Goal: Information Seeking & Learning: Compare options

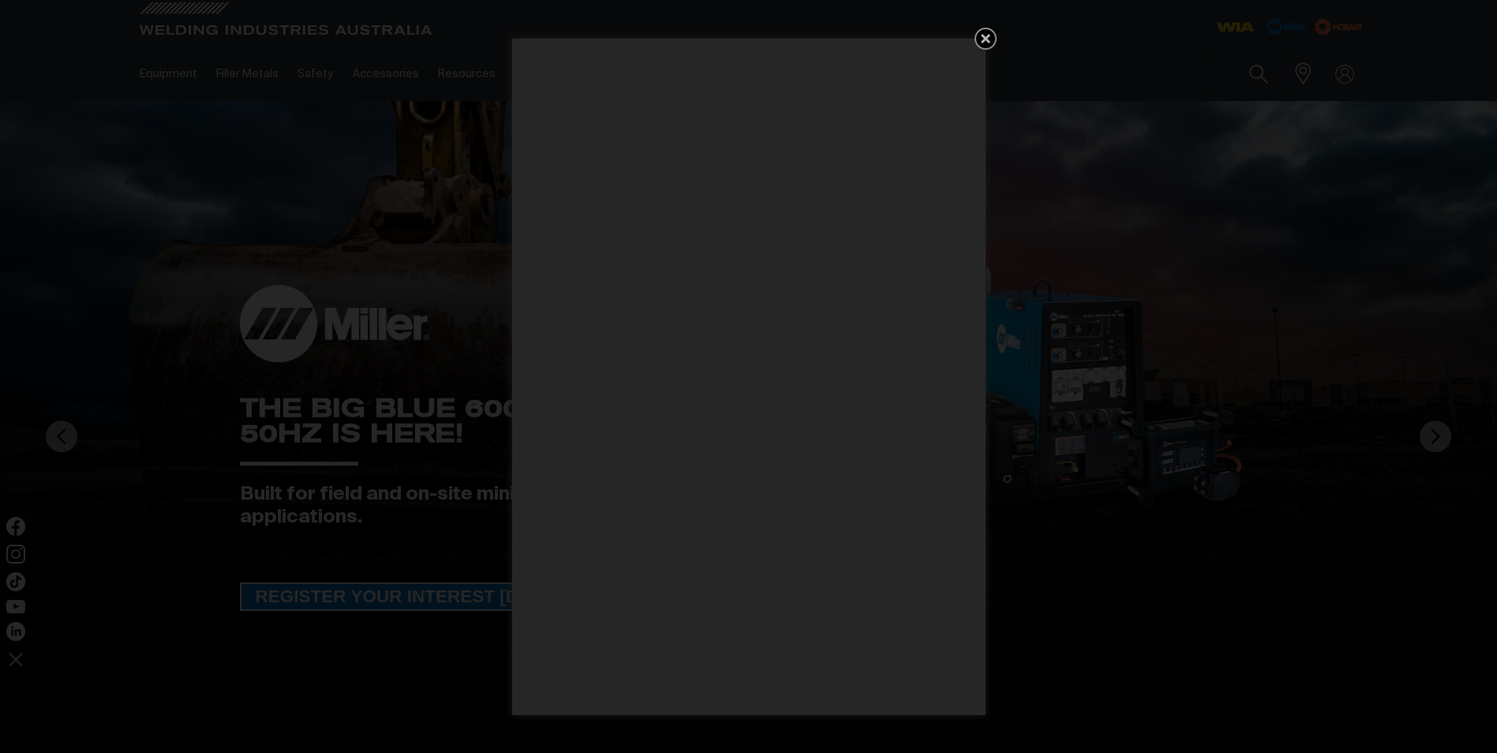
click at [985, 38] on icon "Get 5 WIA Welding Guides Free!" at bounding box center [985, 38] width 9 height 9
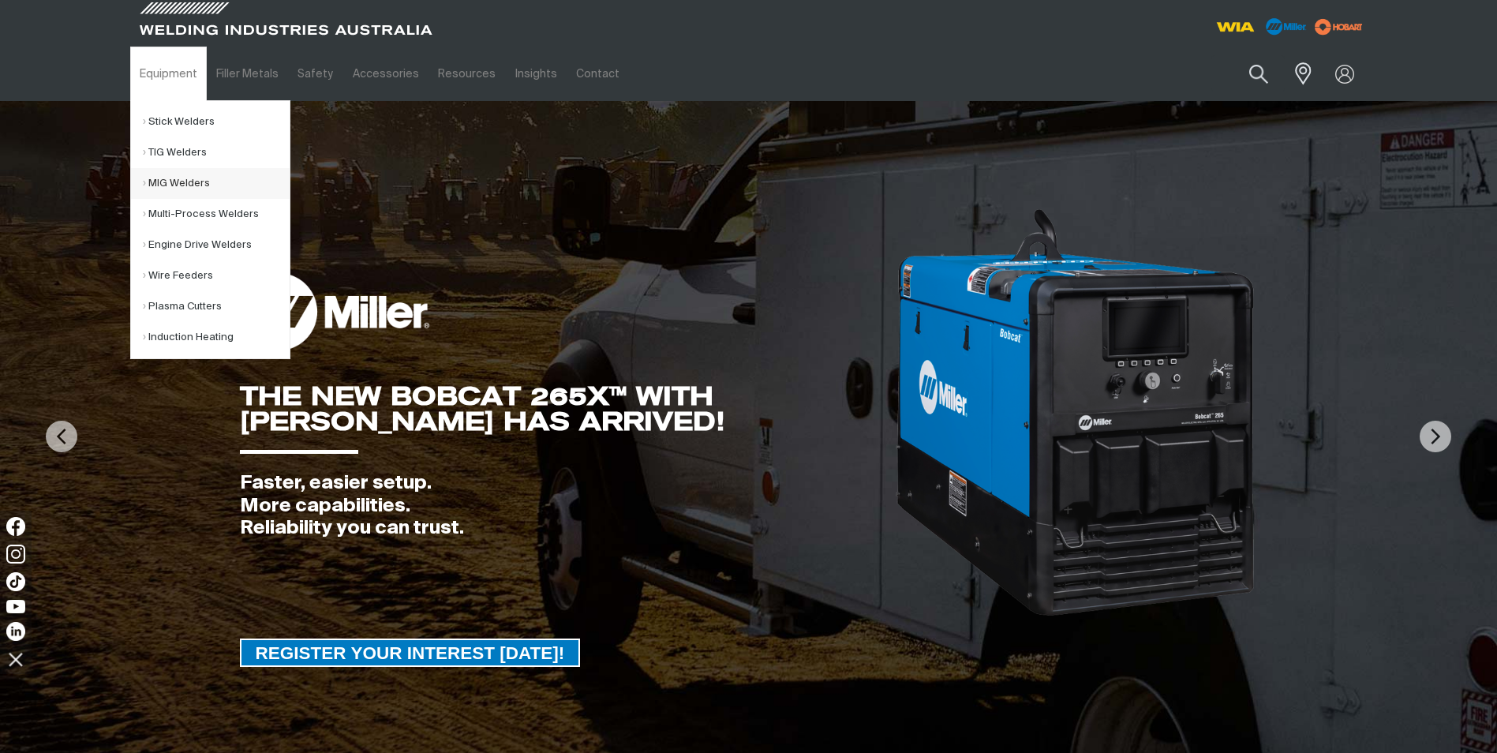
click at [189, 181] on link "MIG Welders" at bounding box center [216, 183] width 147 height 31
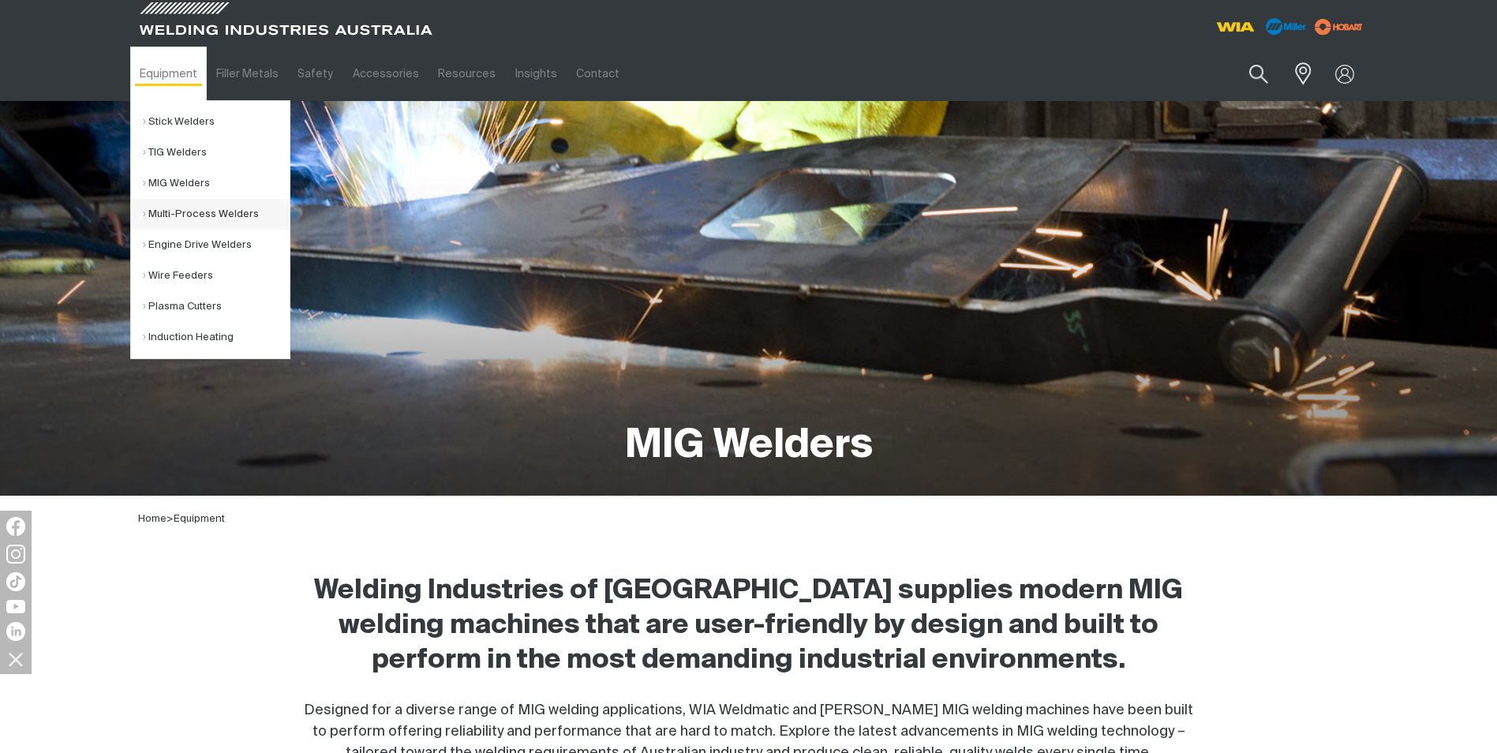
click at [193, 214] on link "Multi-Process Welders" at bounding box center [216, 214] width 147 height 31
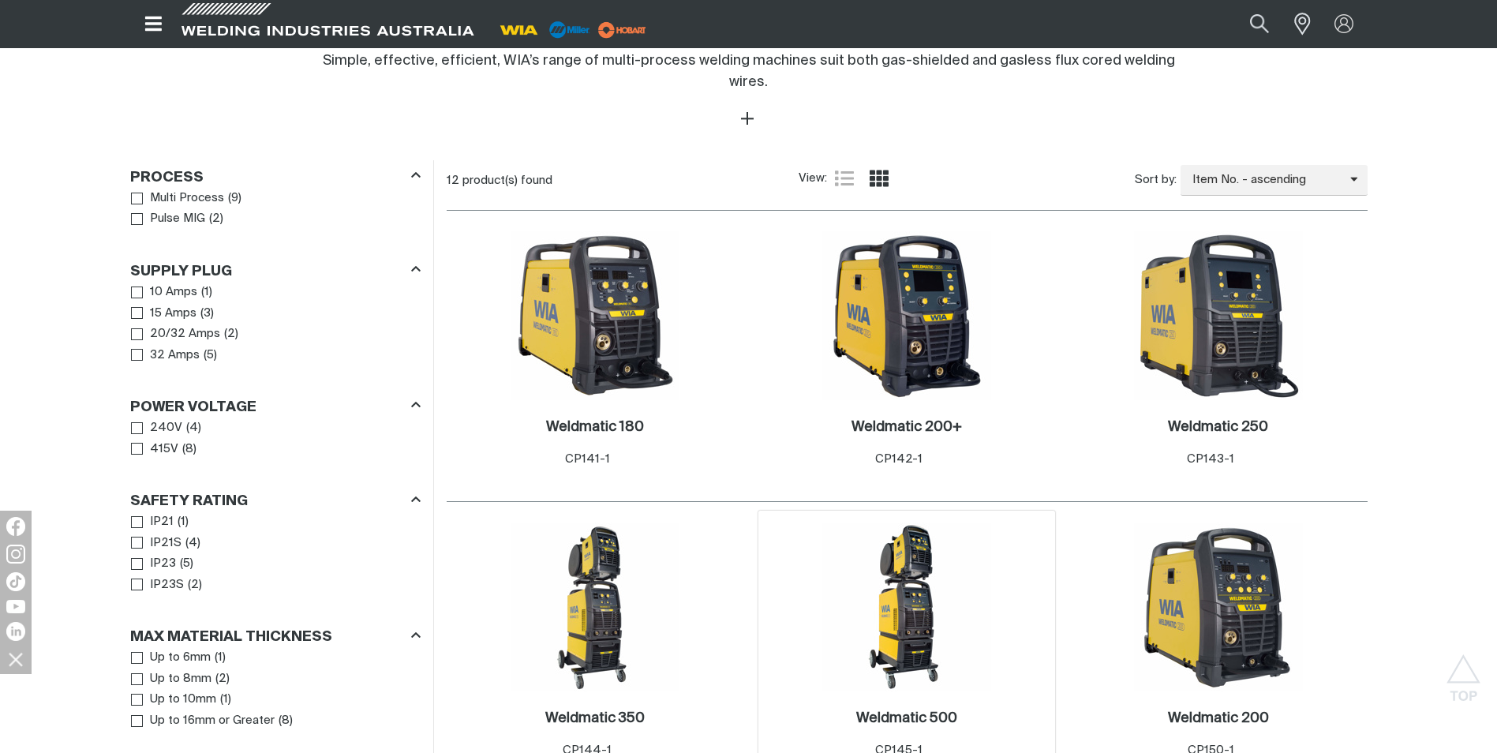
scroll to position [631, 0]
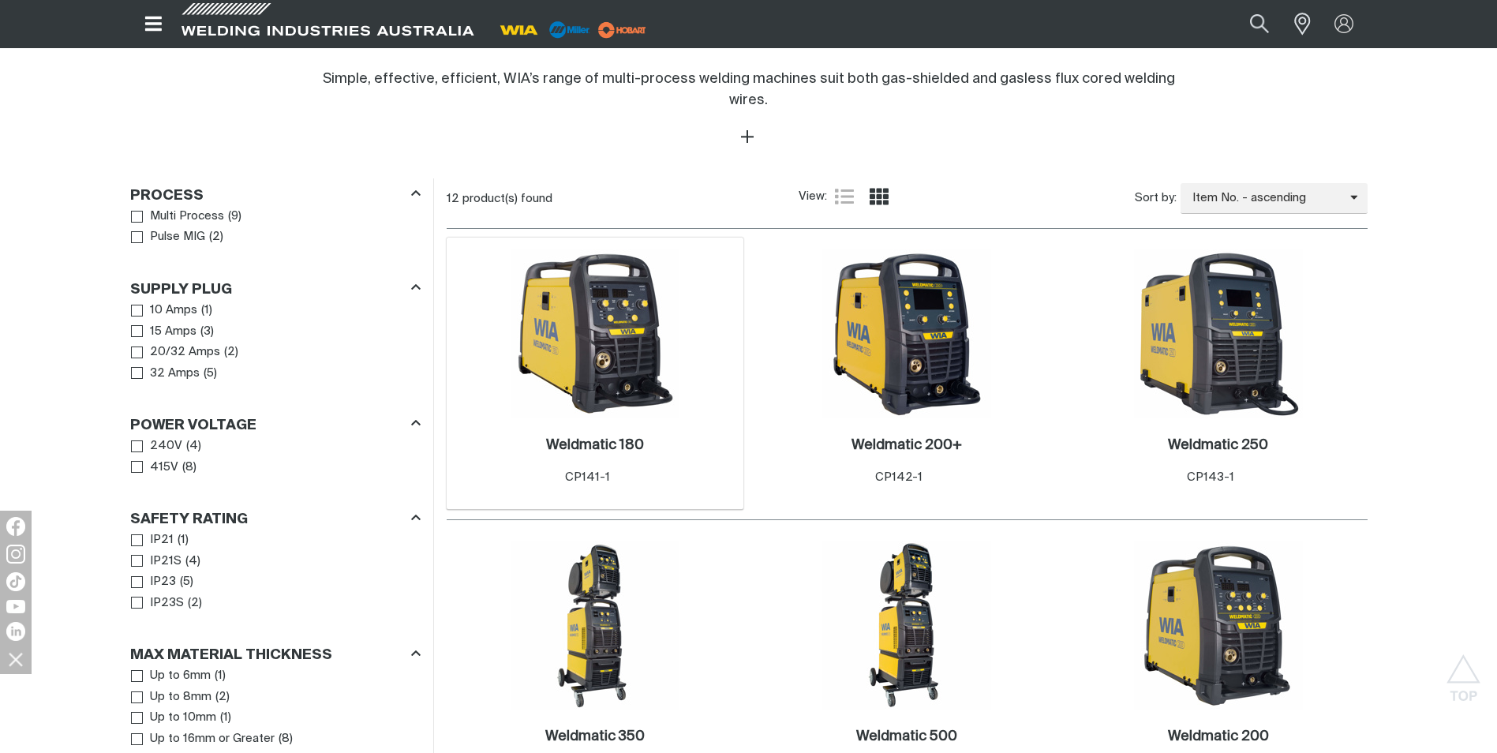
click at [630, 313] on img at bounding box center [595, 333] width 169 height 169
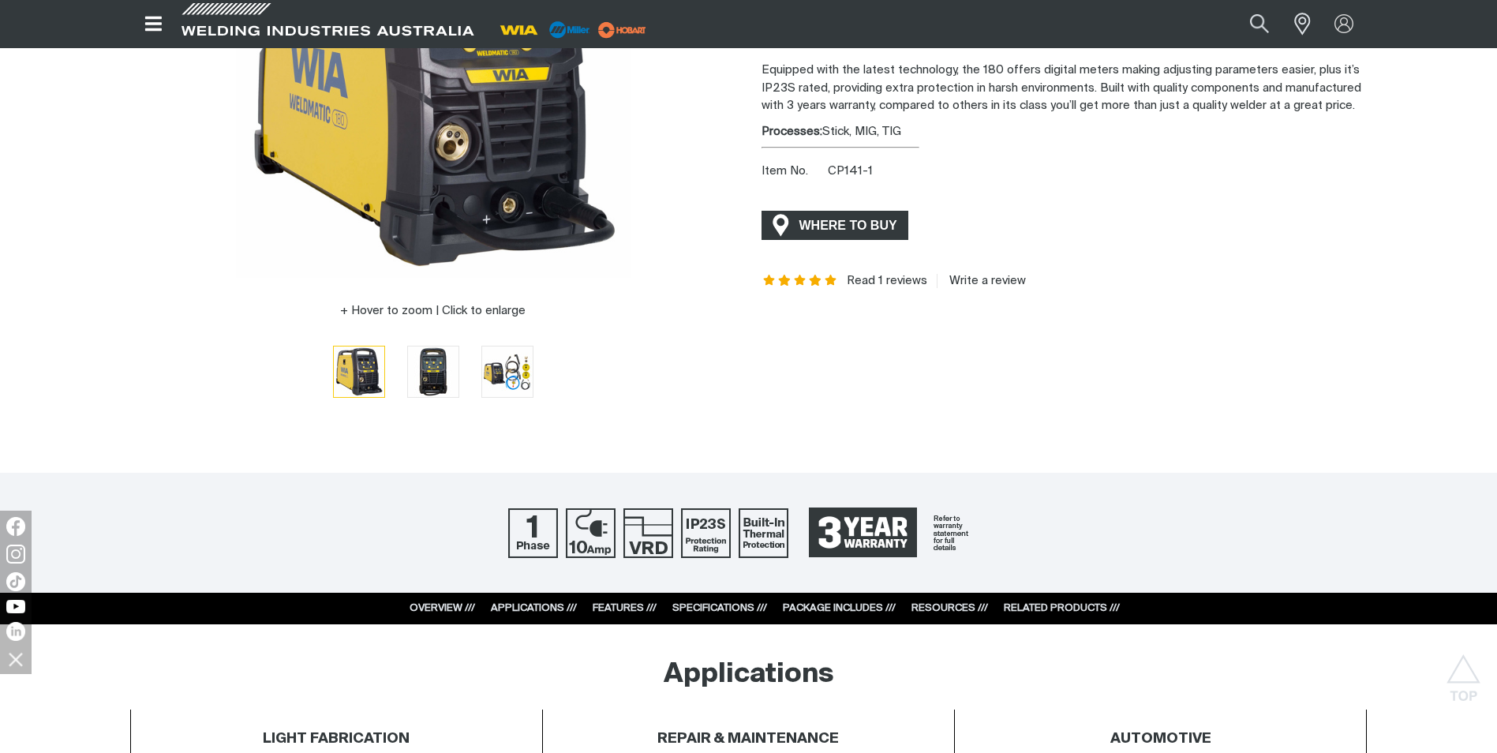
scroll to position [158, 0]
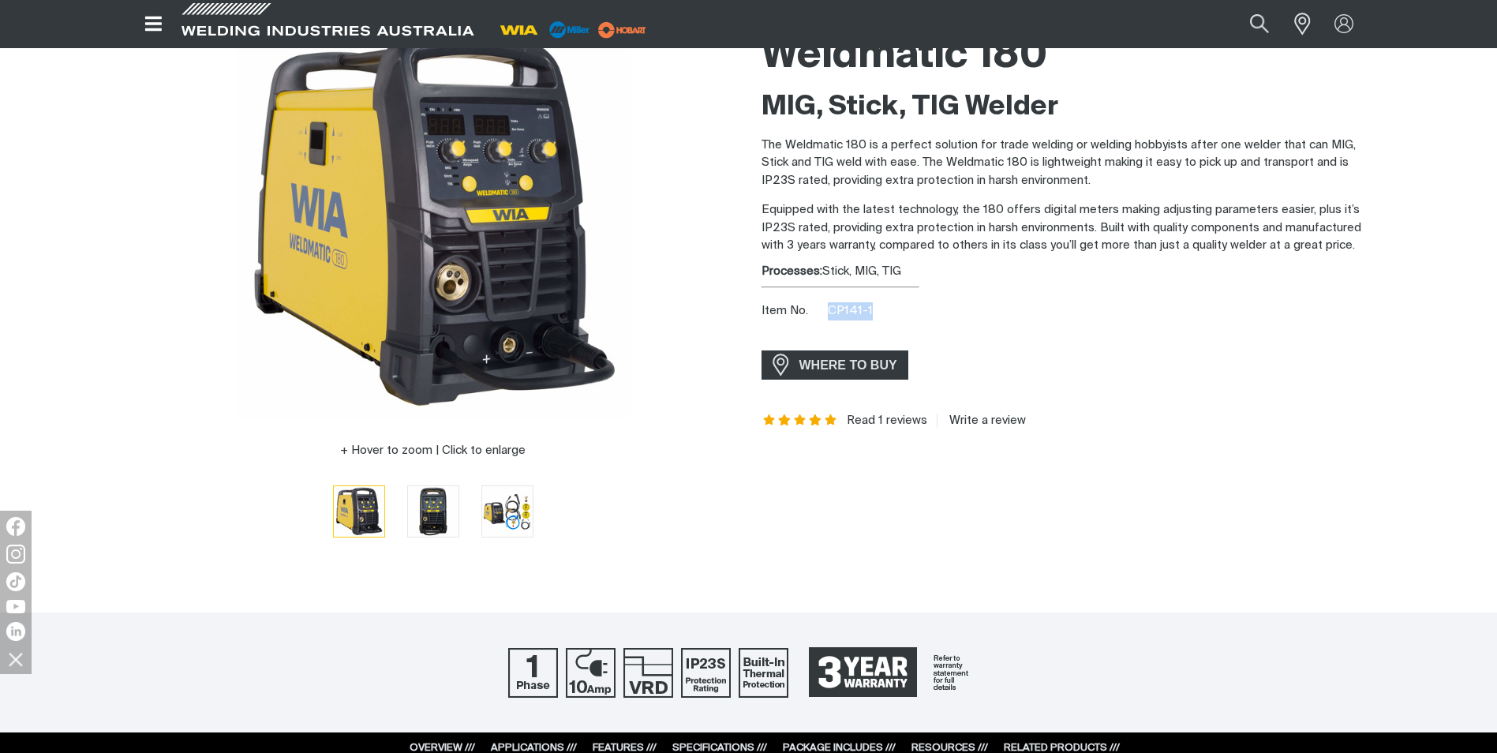
drag, startPoint x: 875, startPoint y: 313, endPoint x: 836, endPoint y: 309, distance: 39.6
click at [836, 309] on div "Item No. CP141-1" at bounding box center [1065, 311] width 606 height 18
drag, startPoint x: 837, startPoint y: 309, endPoint x: 964, endPoint y: 279, distance: 130.5
click at [964, 279] on div "Processes: Stick, MIG, TIG" at bounding box center [1065, 272] width 606 height 18
drag, startPoint x: 863, startPoint y: 314, endPoint x: 831, endPoint y: 316, distance: 32.4
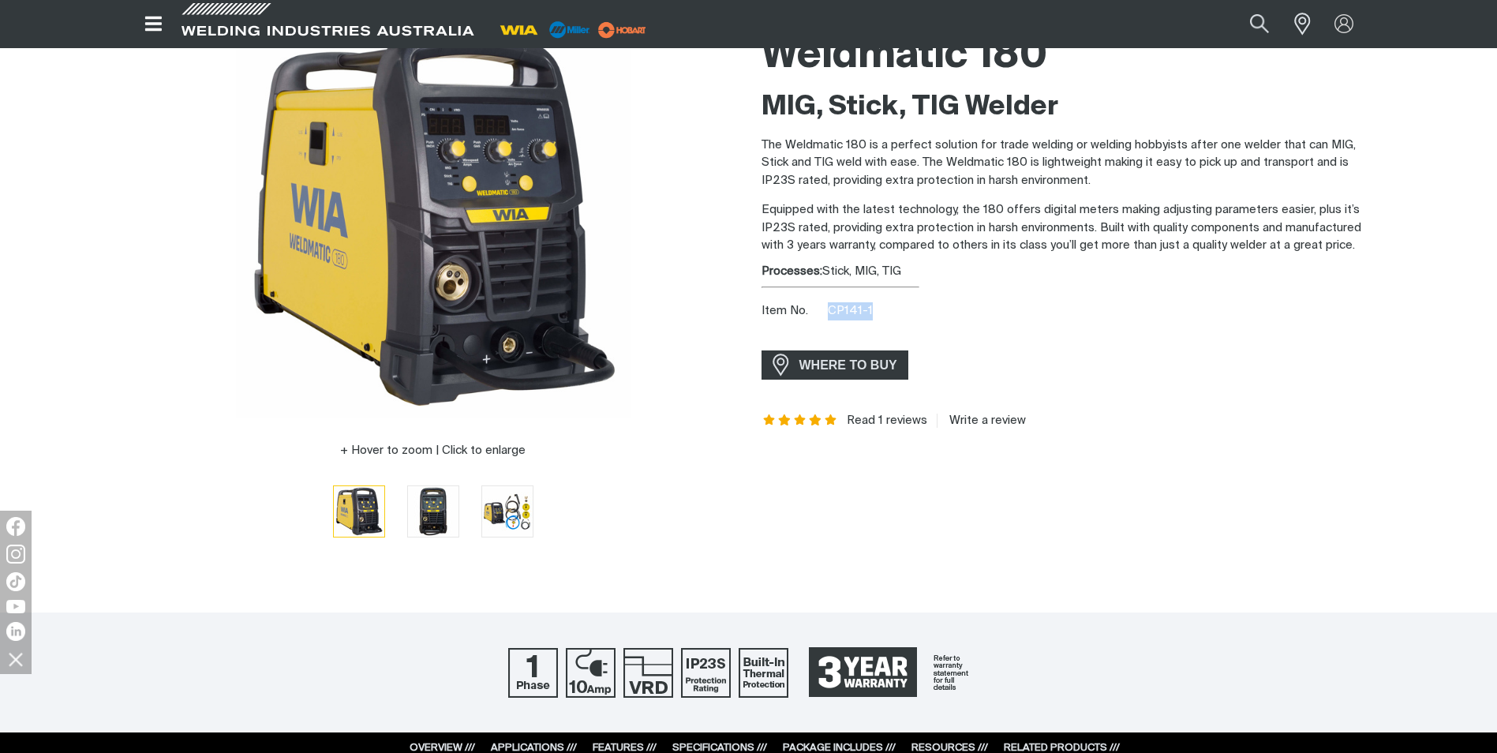
click at [831, 316] on span "CP141-1" at bounding box center [850, 311] width 45 height 12
drag, startPoint x: 831, startPoint y: 316, endPoint x: 839, endPoint y: 313, distance: 8.5
copy span "CP141-1"
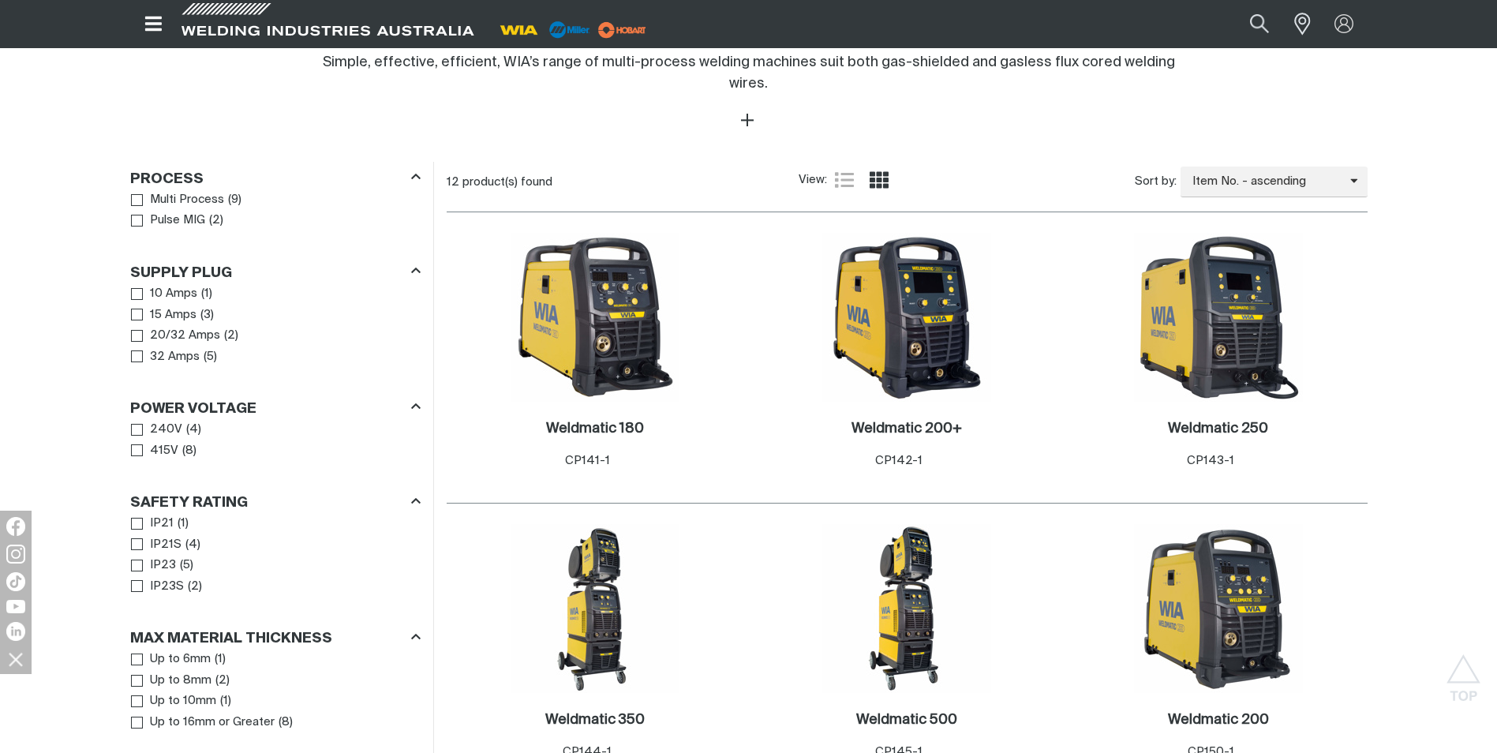
scroll to position [474, 0]
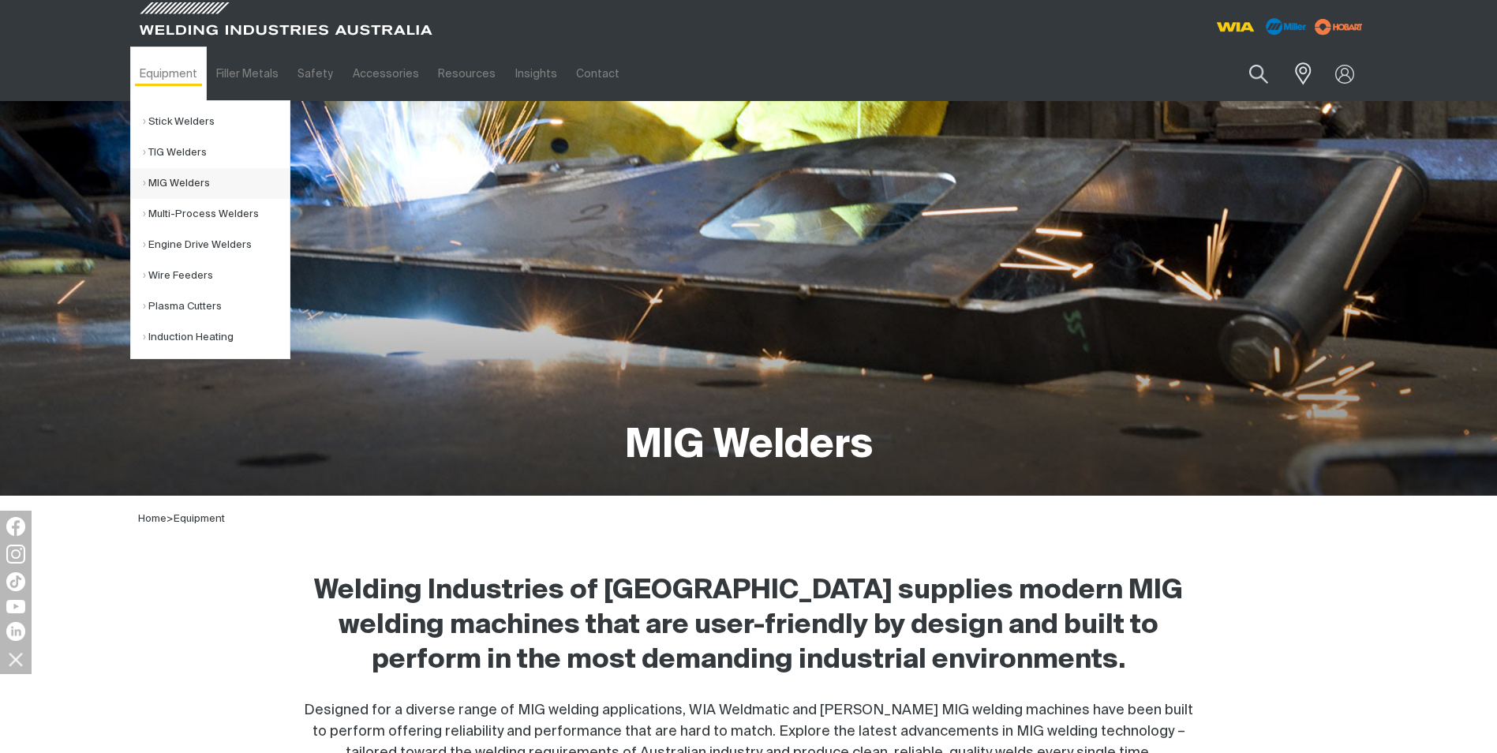
click at [202, 183] on link "MIG Welders" at bounding box center [216, 183] width 147 height 31
click at [195, 155] on link "TIG Welders" at bounding box center [216, 152] width 147 height 31
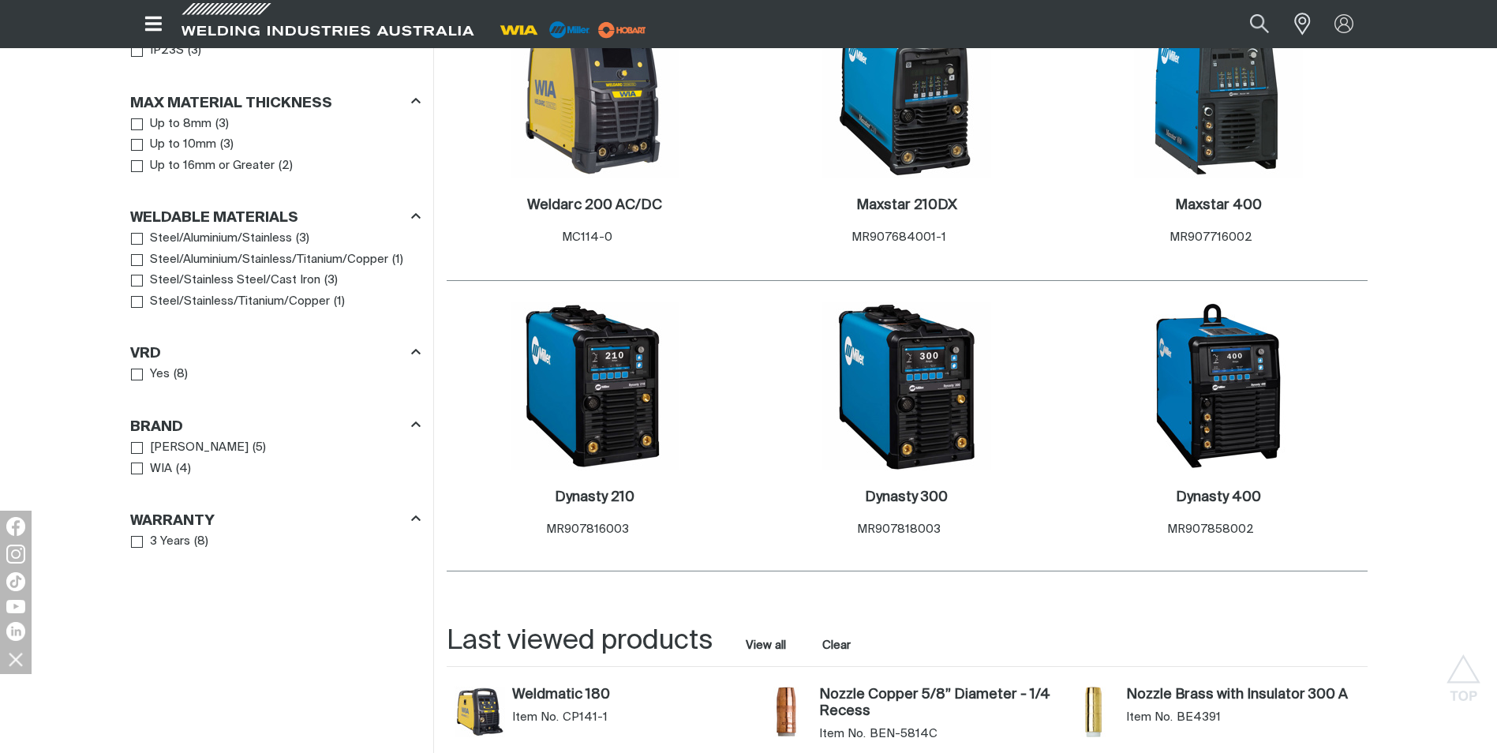
scroll to position [1026, 0]
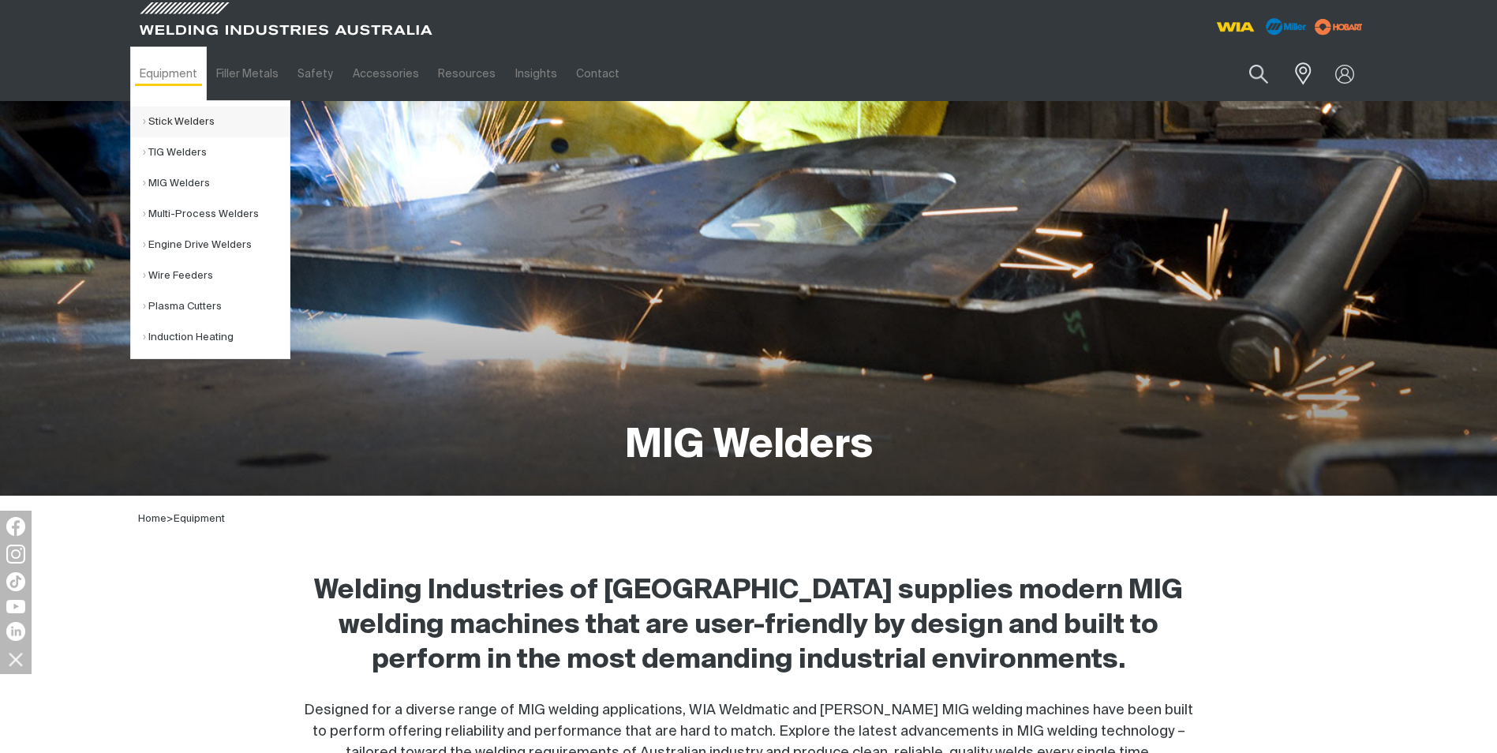
click at [187, 124] on link "Stick Welders" at bounding box center [216, 122] width 147 height 31
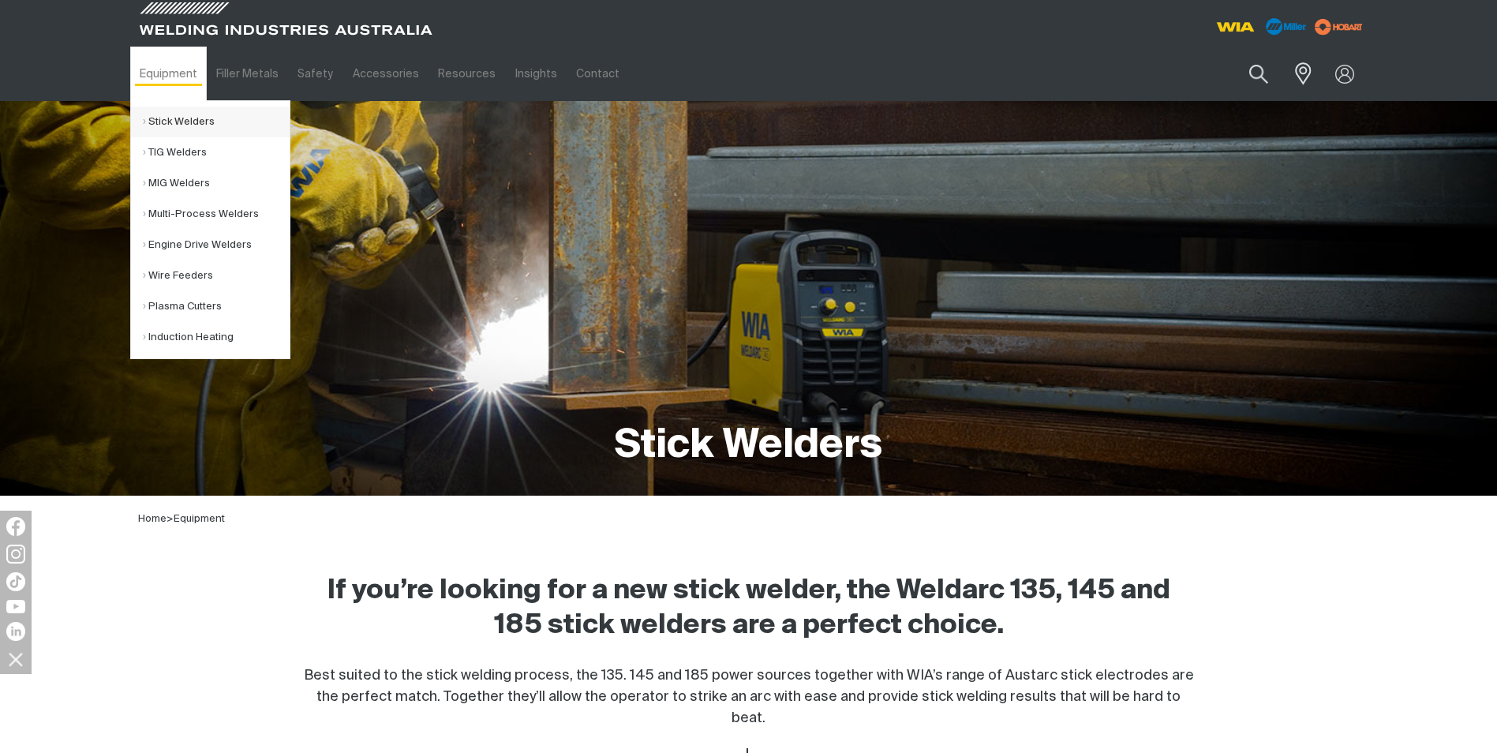
click at [187, 121] on link "Stick Welders" at bounding box center [216, 122] width 147 height 31
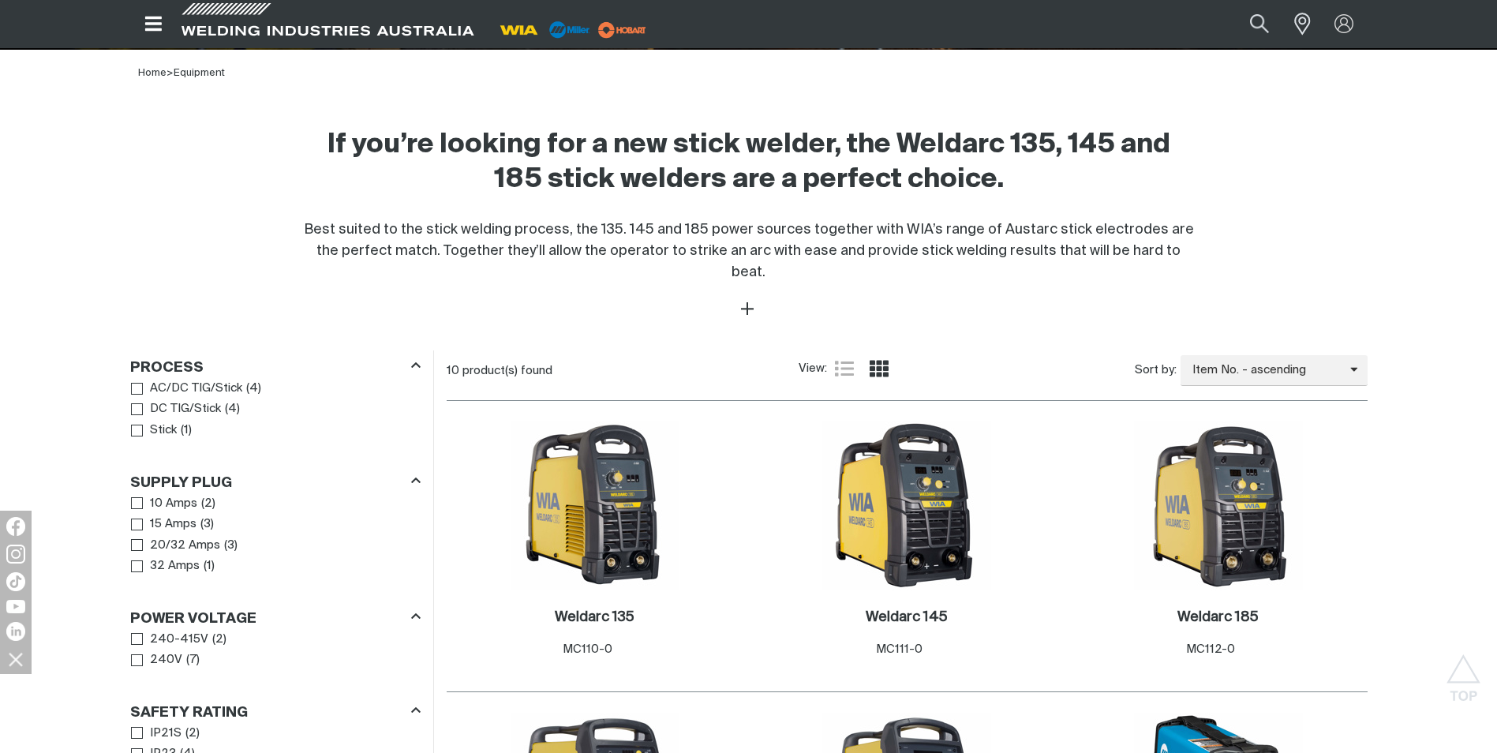
scroll to position [474, 0]
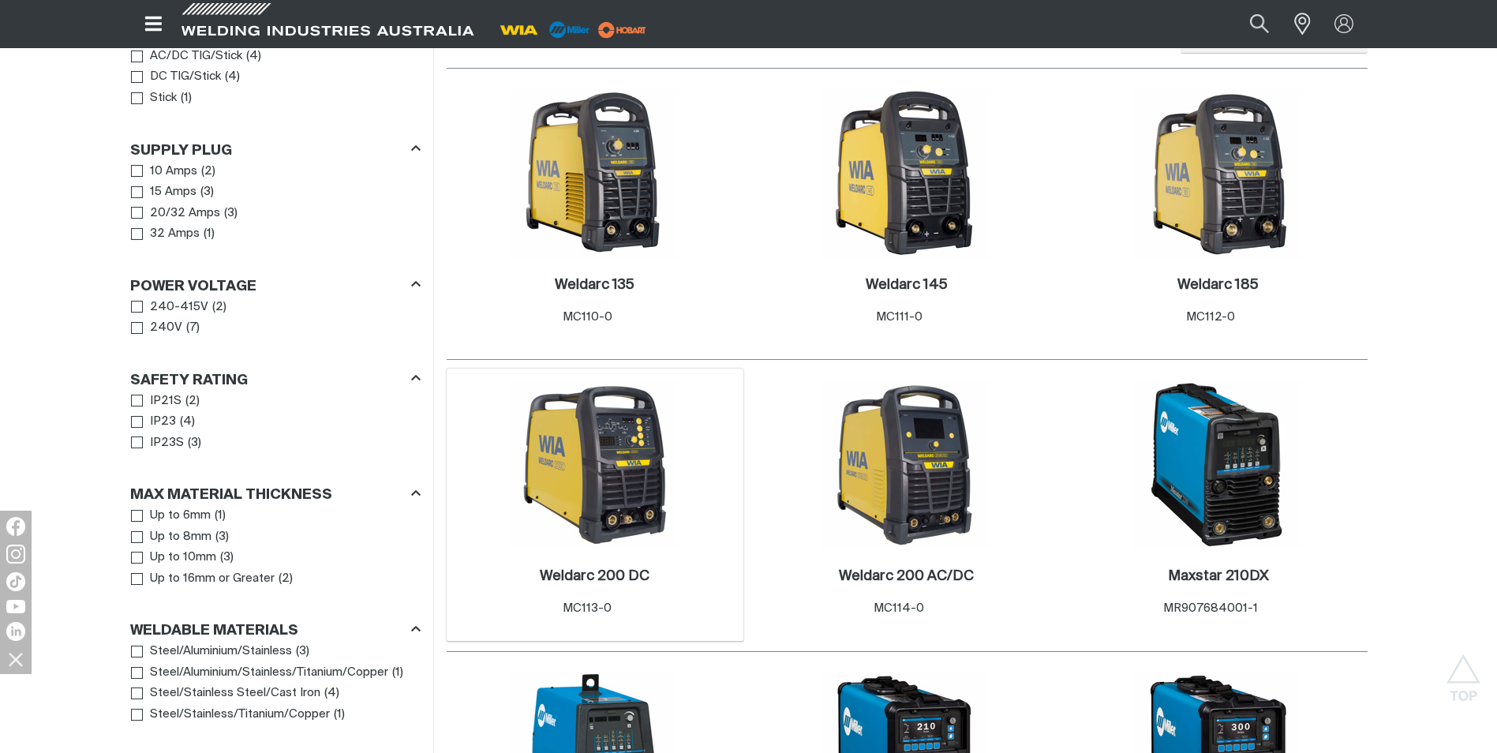
scroll to position [552, 0]
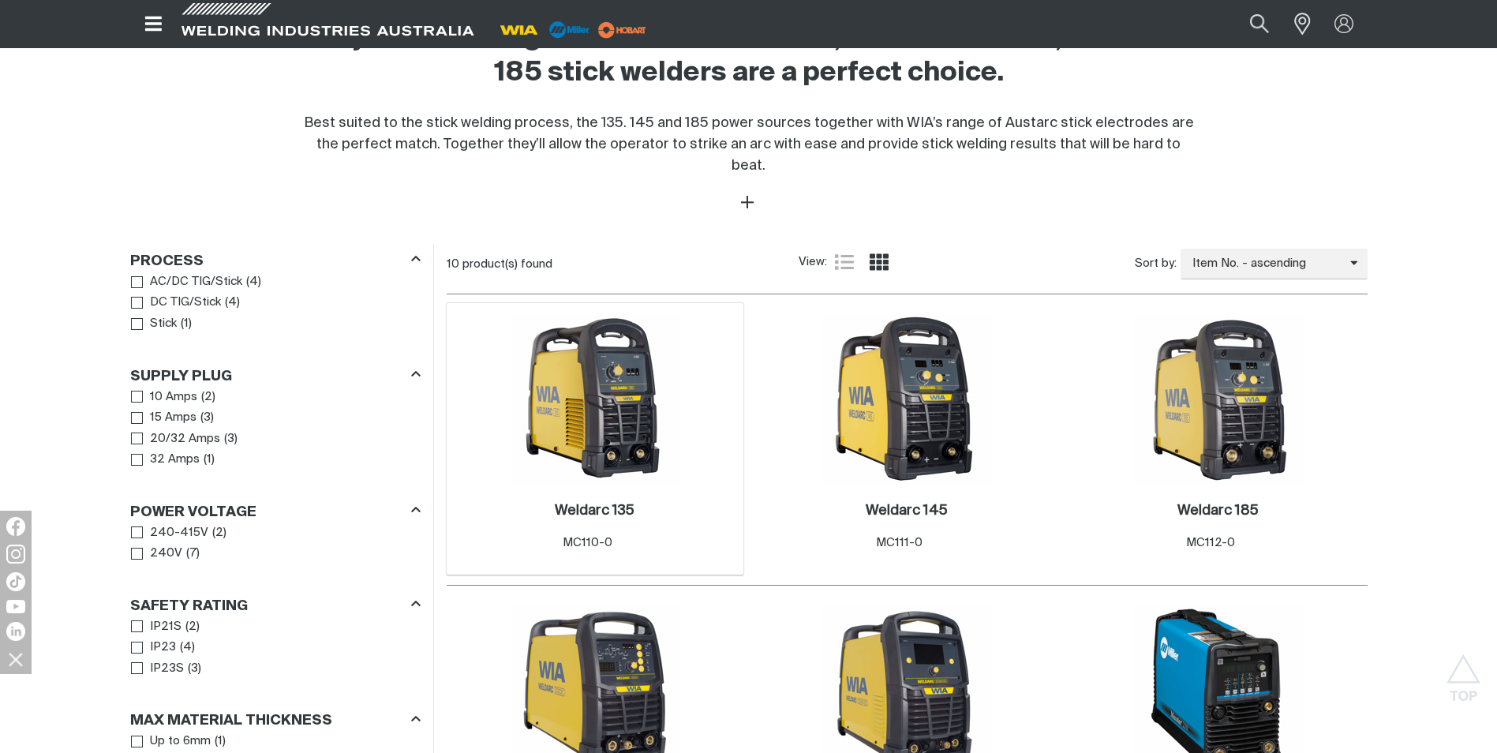
click at [591, 418] on img at bounding box center [595, 399] width 169 height 169
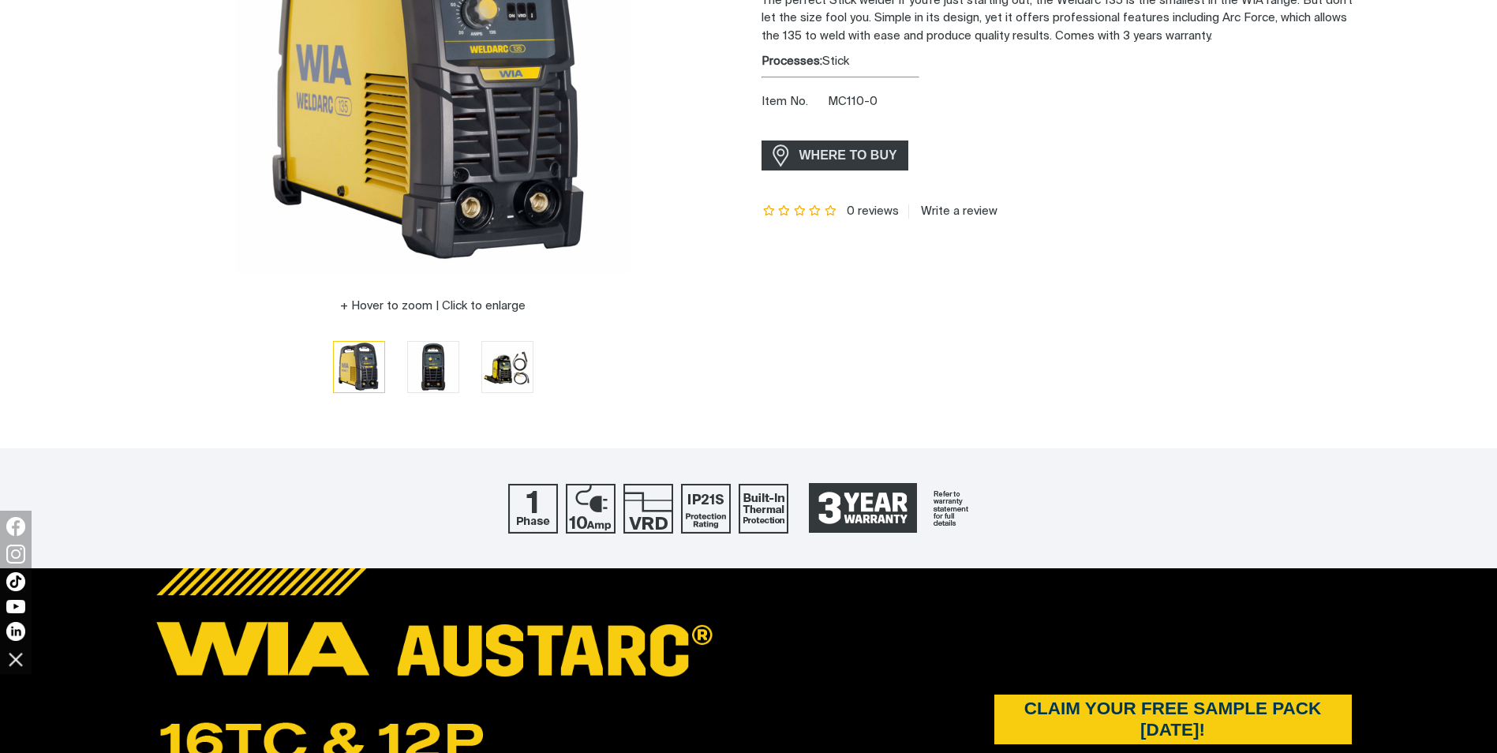
scroll to position [316, 0]
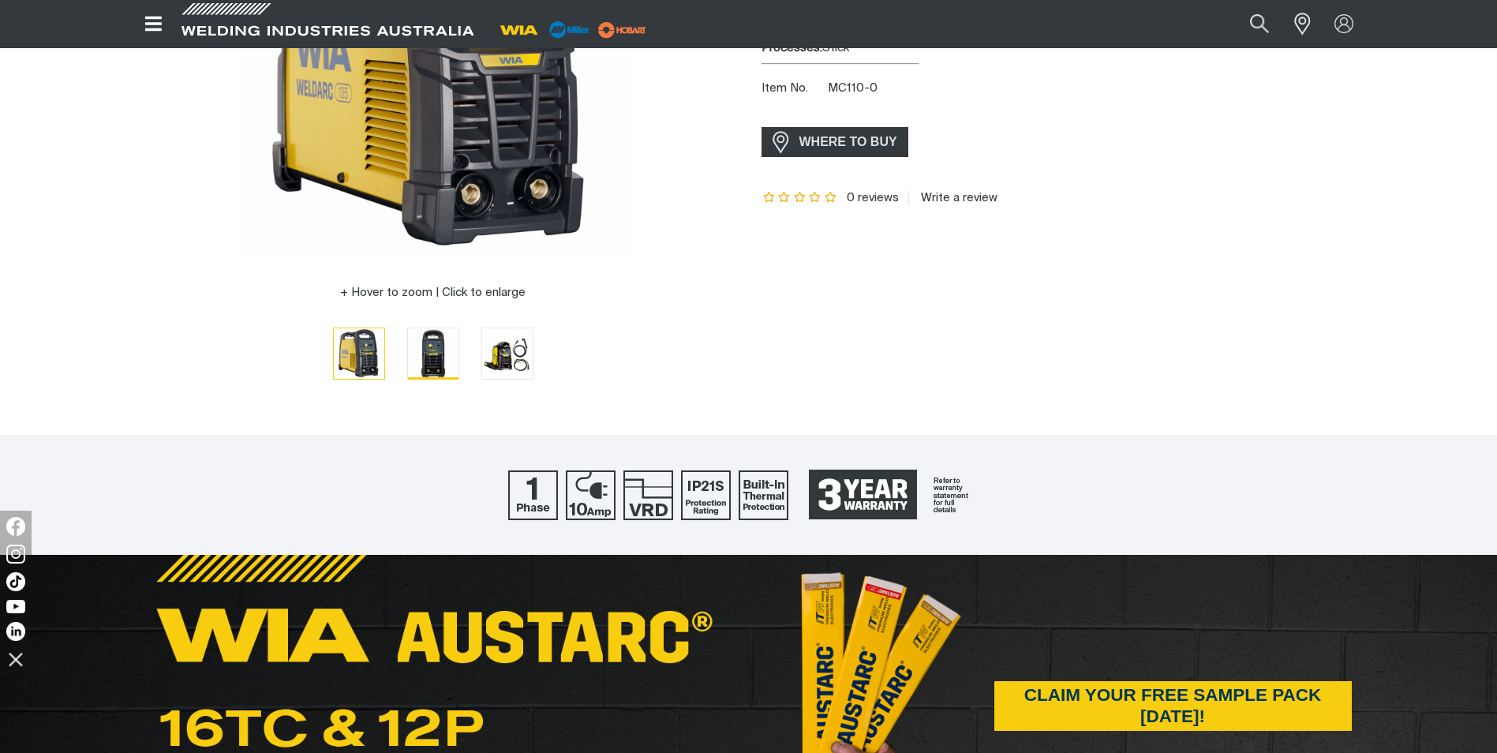
click at [414, 348] on img "Go to slide 2" at bounding box center [433, 353] width 51 height 51
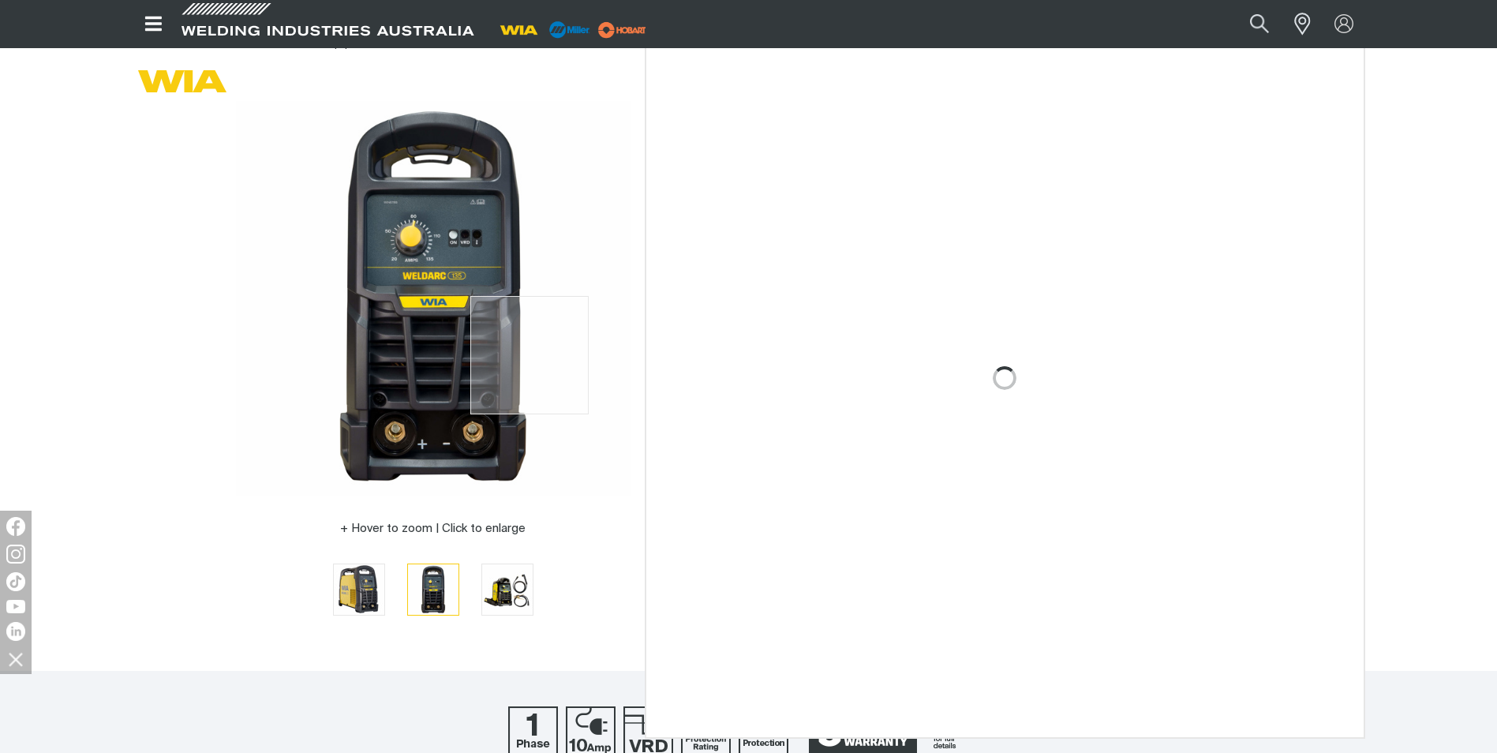
scroll to position [79, 0]
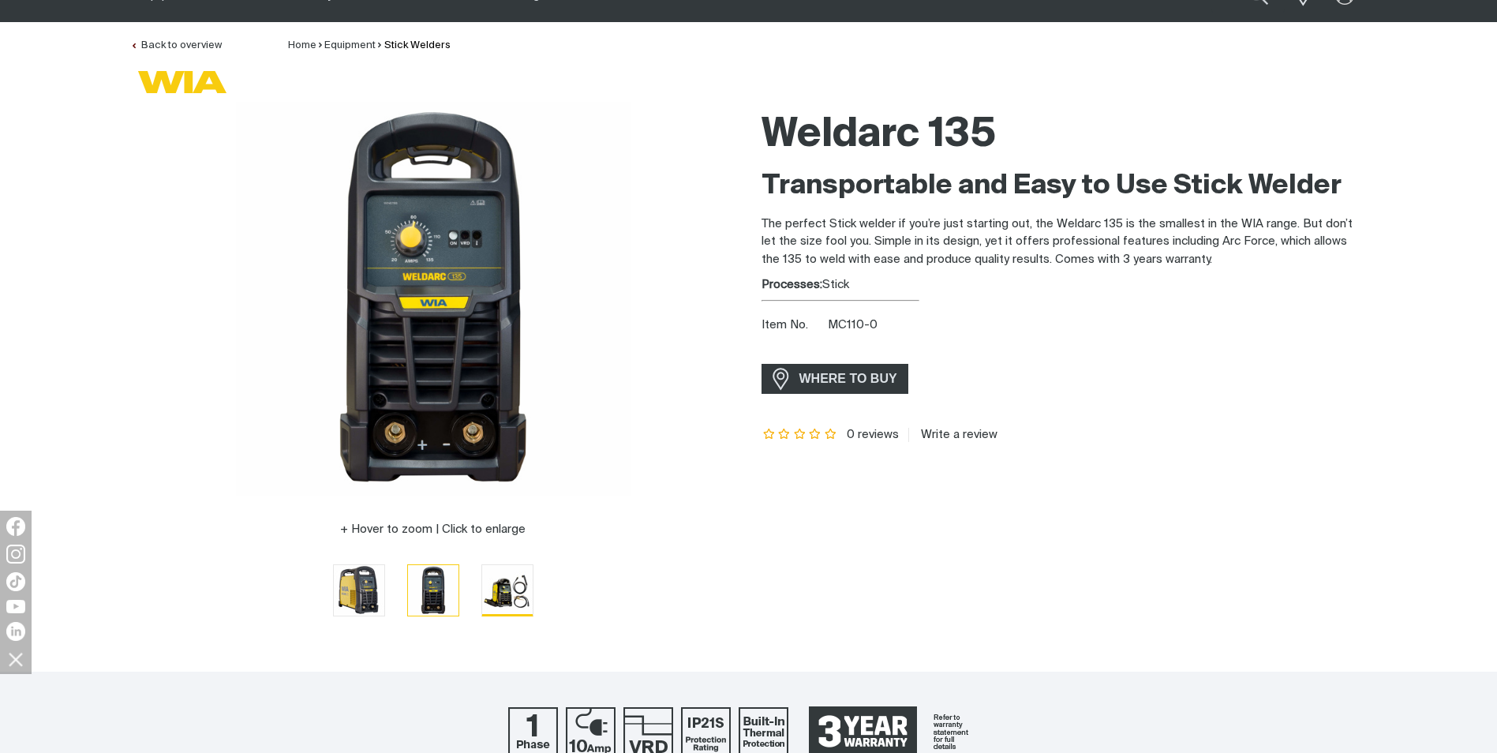
click at [501, 573] on img "Go to slide 3" at bounding box center [507, 590] width 51 height 51
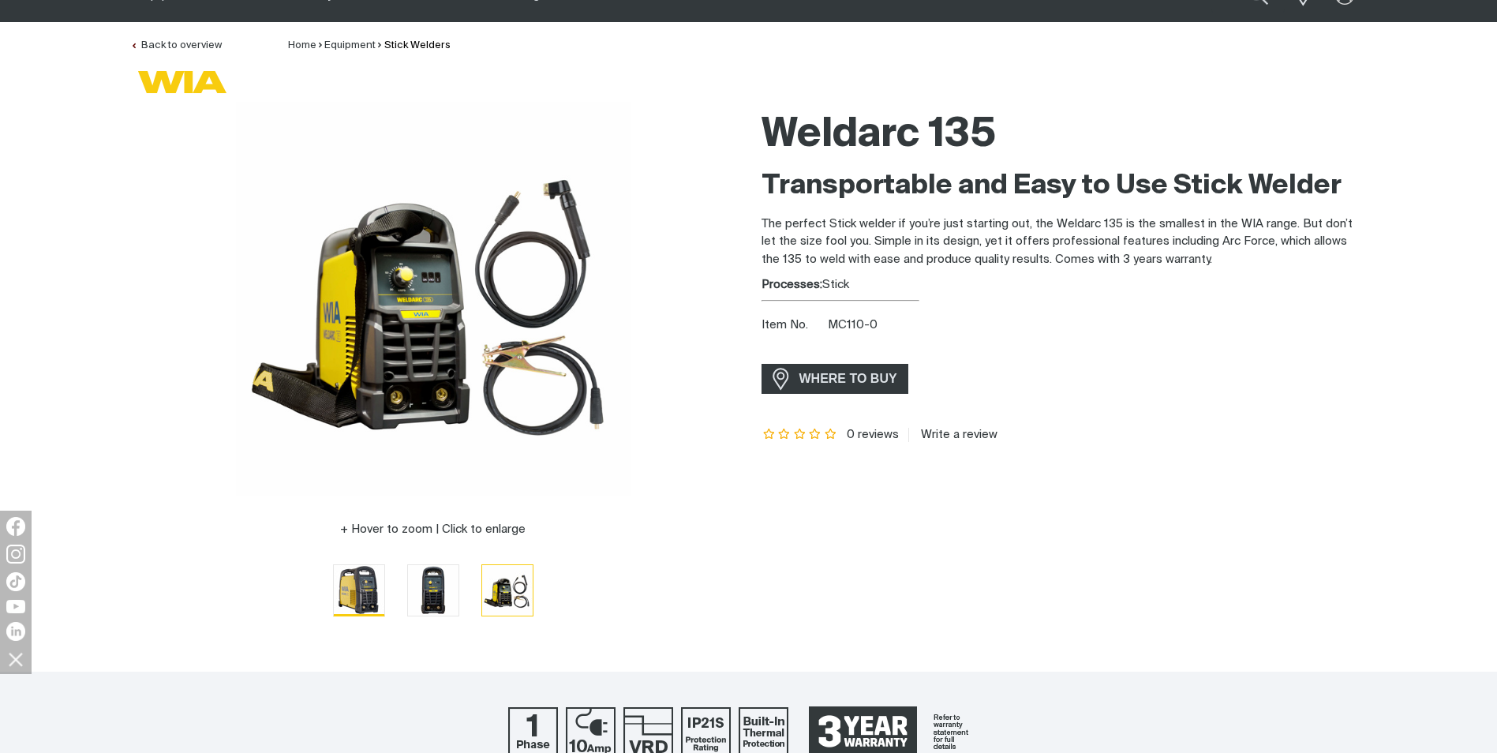
click at [361, 578] on img "Go to slide 1" at bounding box center [359, 590] width 51 height 51
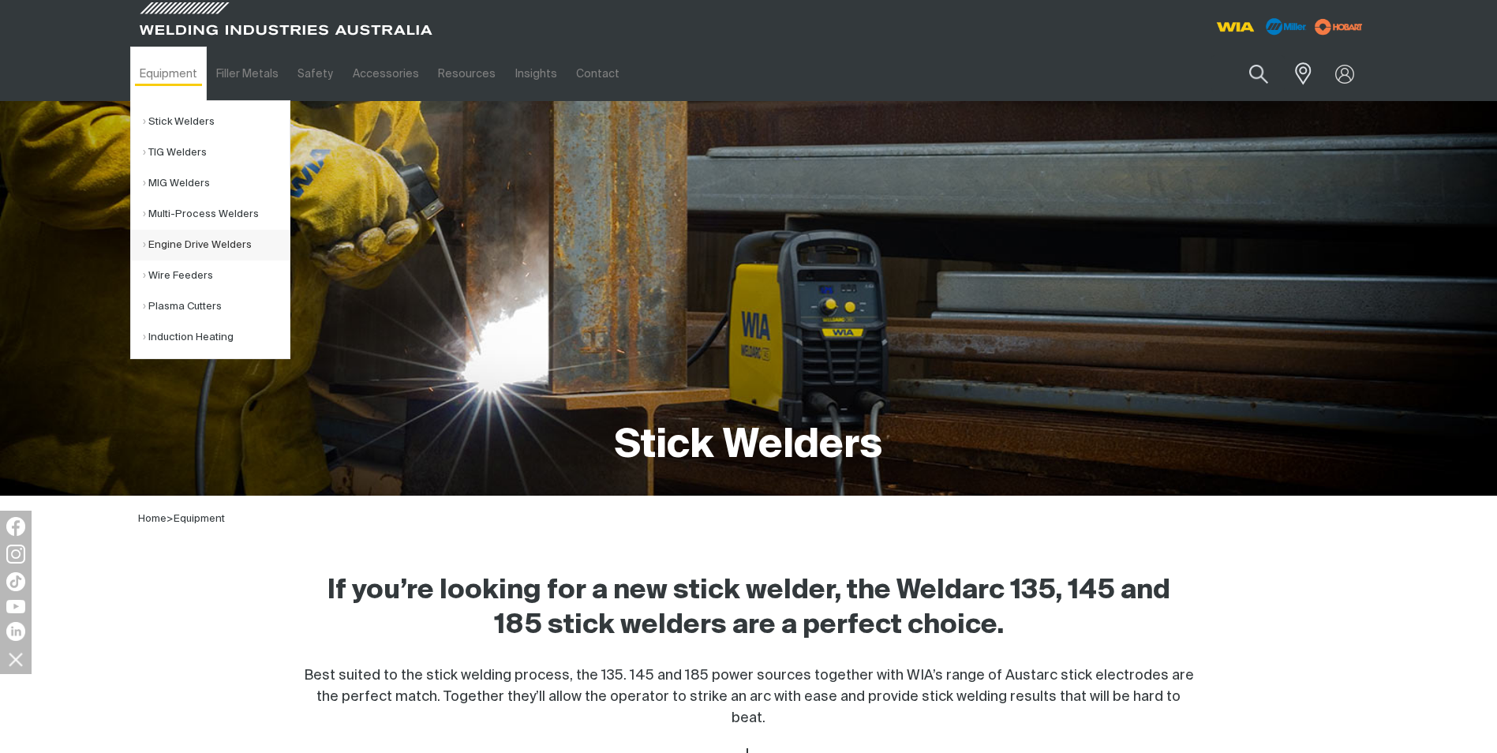
click at [230, 242] on link "Engine Drive Welders" at bounding box center [216, 245] width 147 height 31
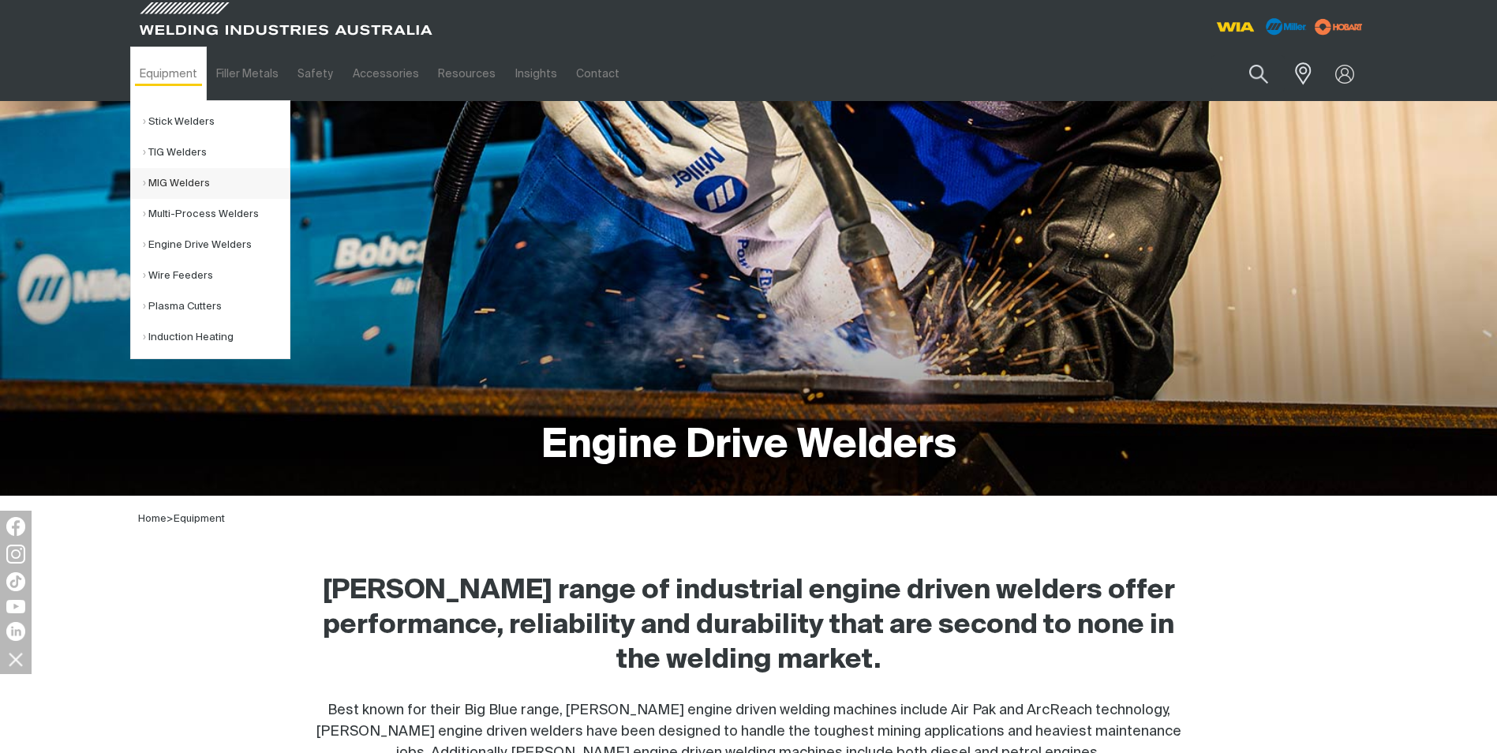
click at [189, 171] on link "MIG Welders" at bounding box center [216, 183] width 147 height 31
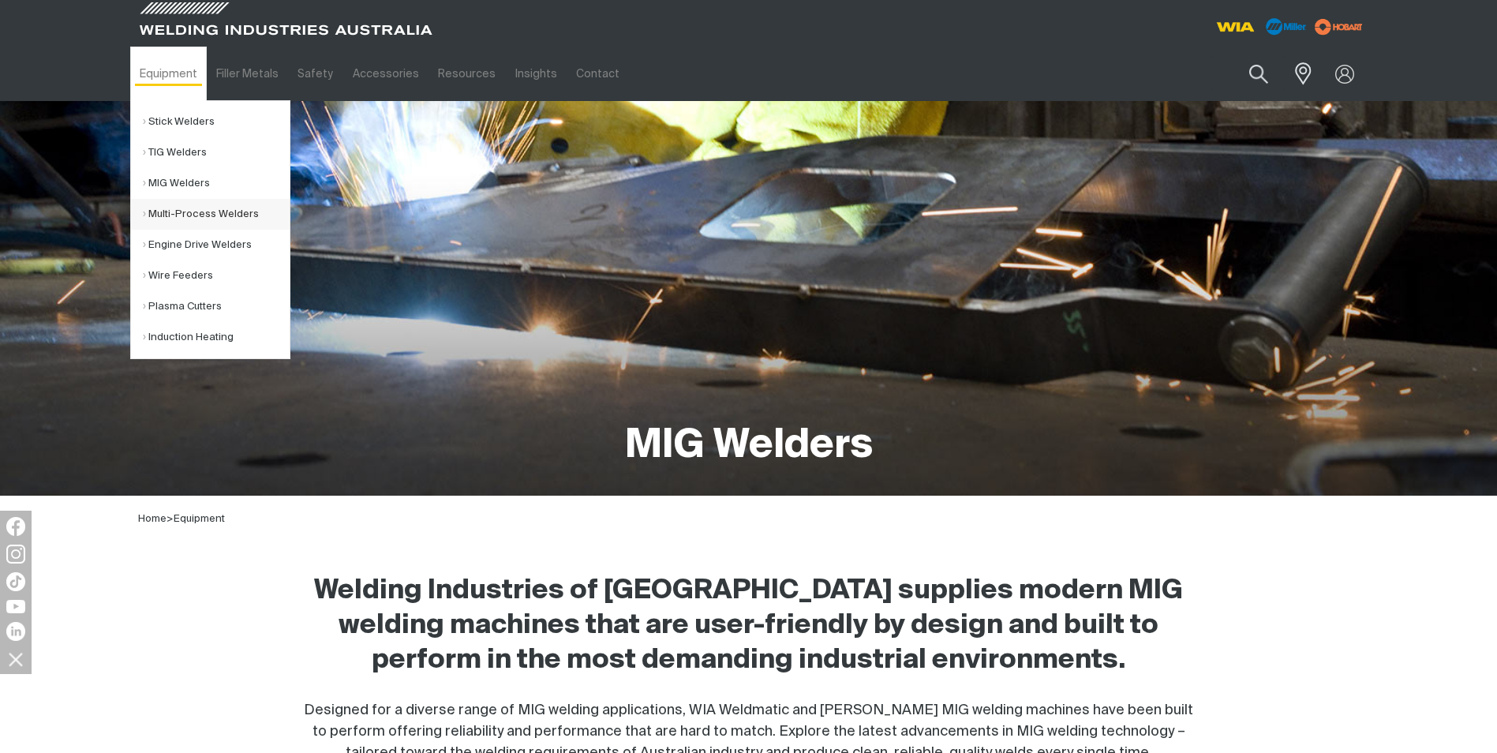
click at [236, 206] on link "Multi-Process Welders" at bounding box center [216, 214] width 147 height 31
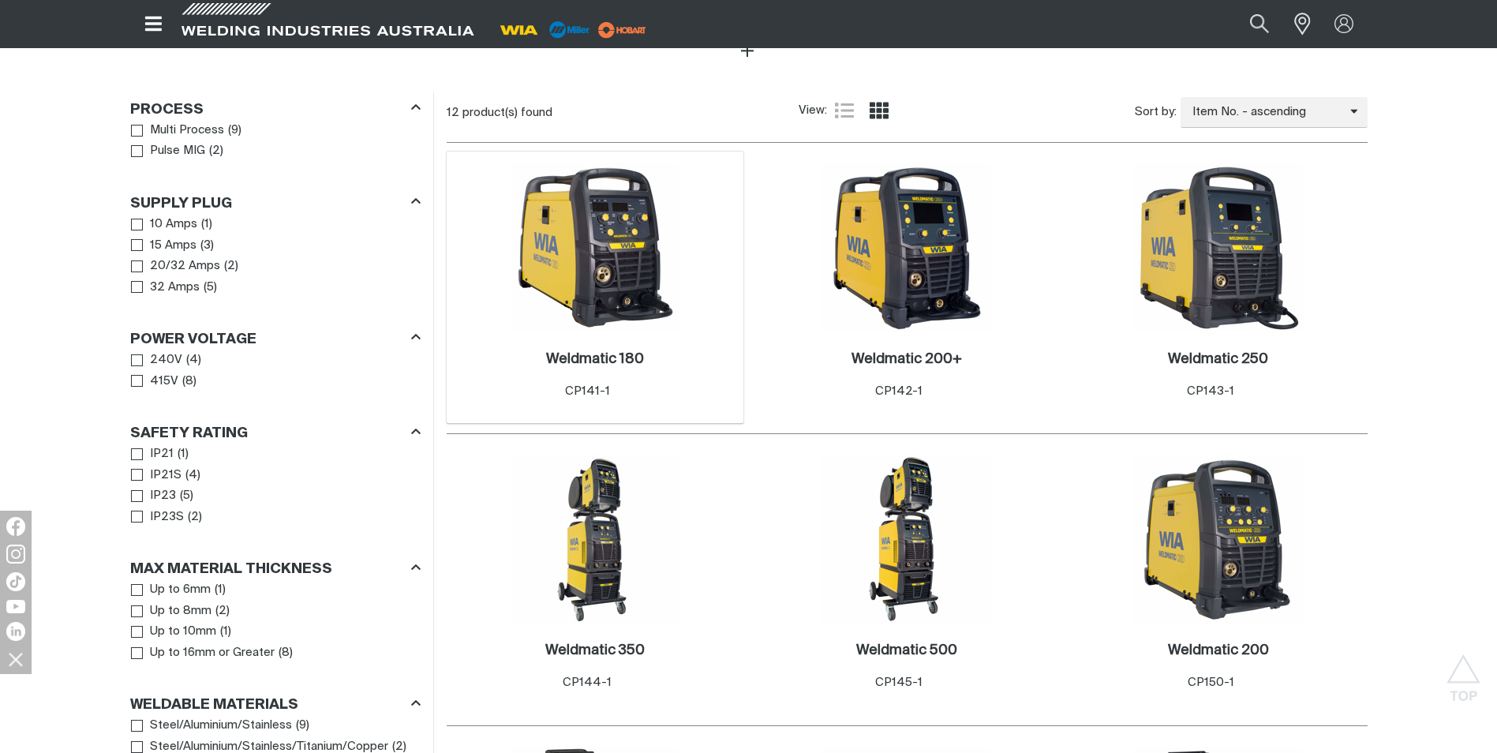
scroll to position [710, 0]
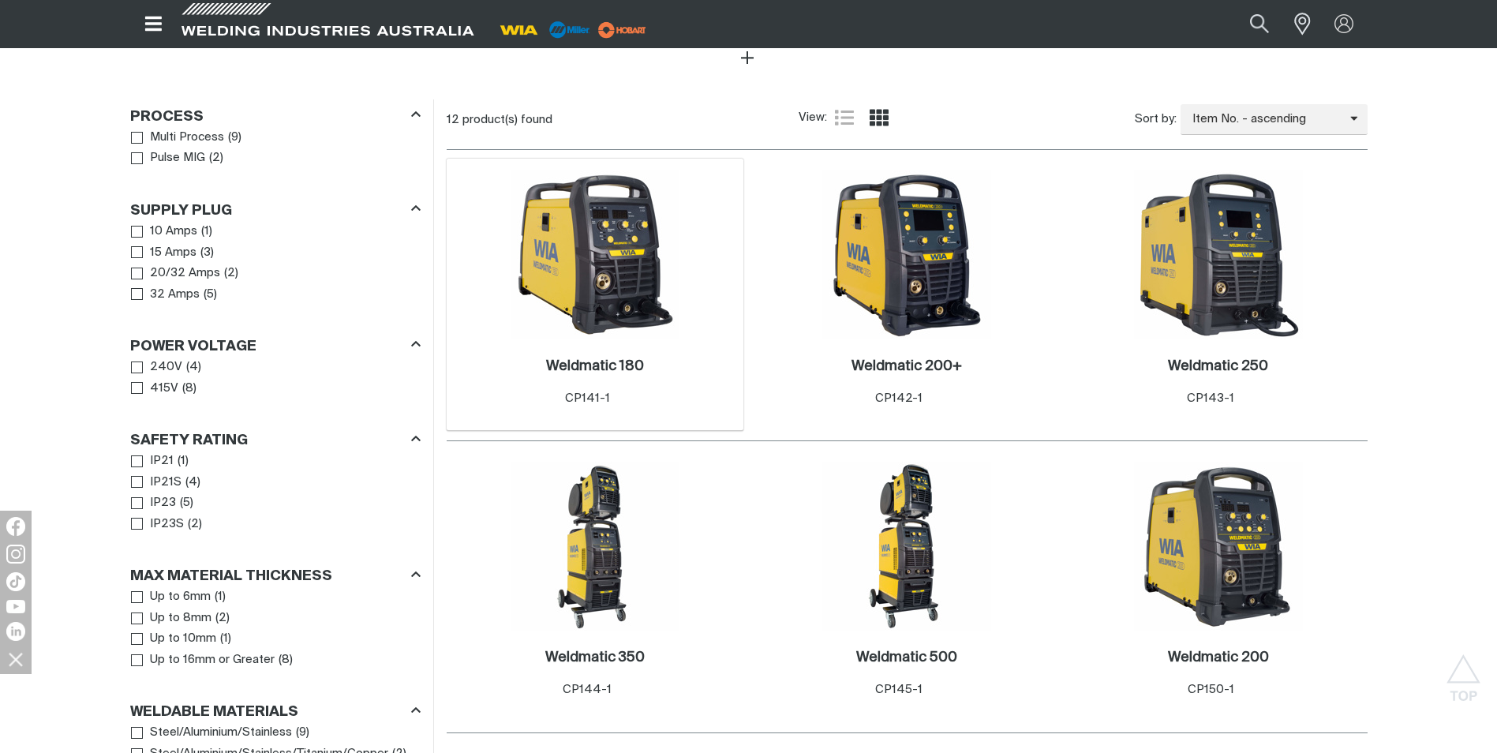
click at [622, 294] on img at bounding box center [595, 254] width 169 height 169
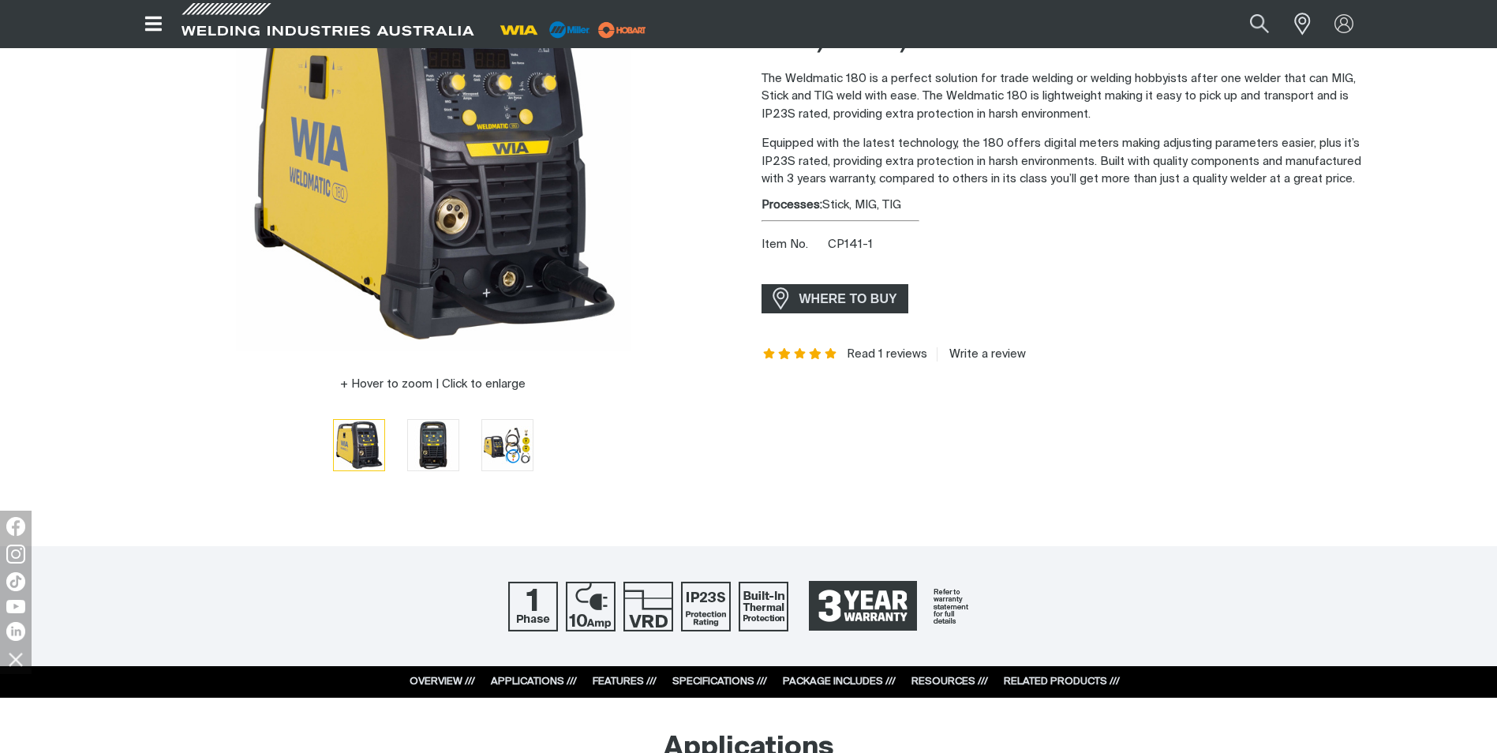
scroll to position [316, 0]
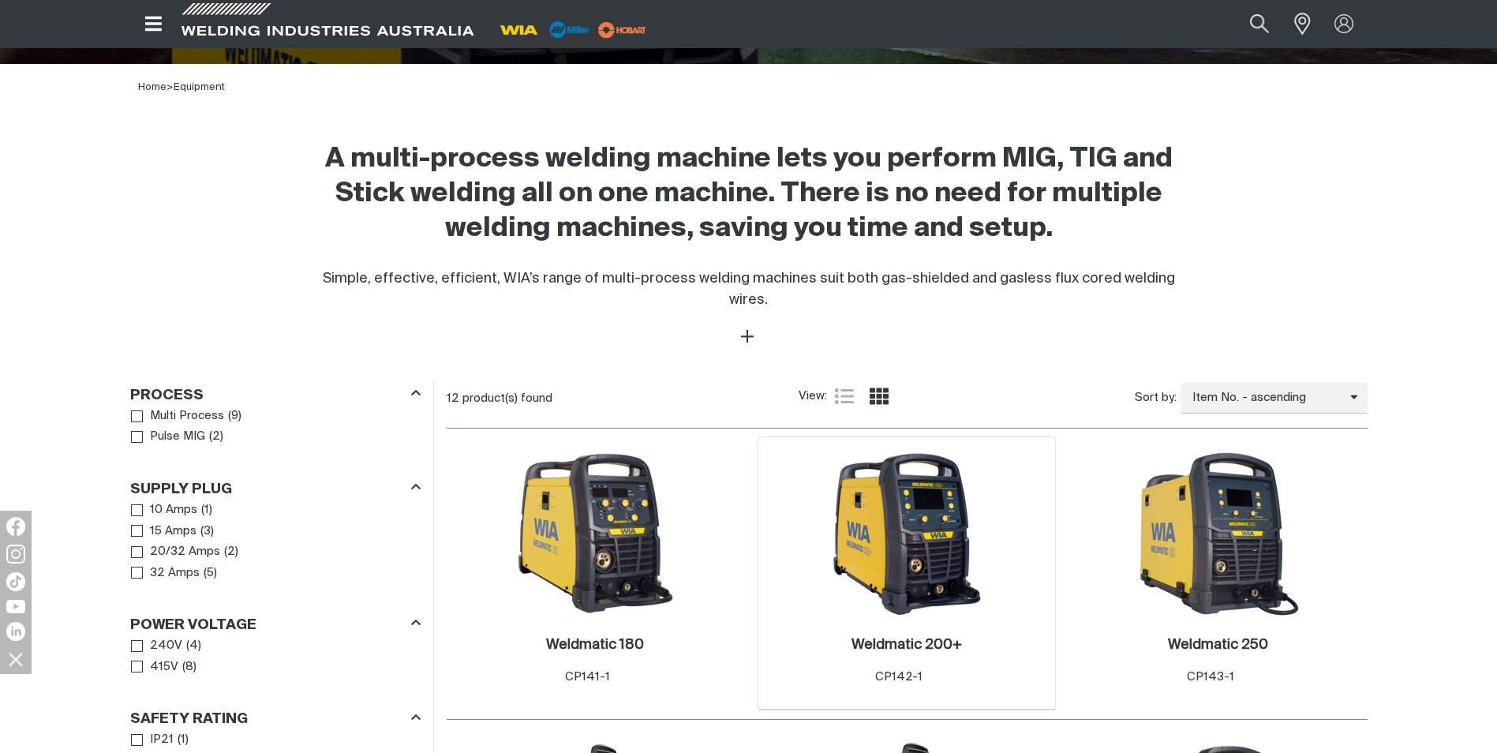
scroll to position [553, 0]
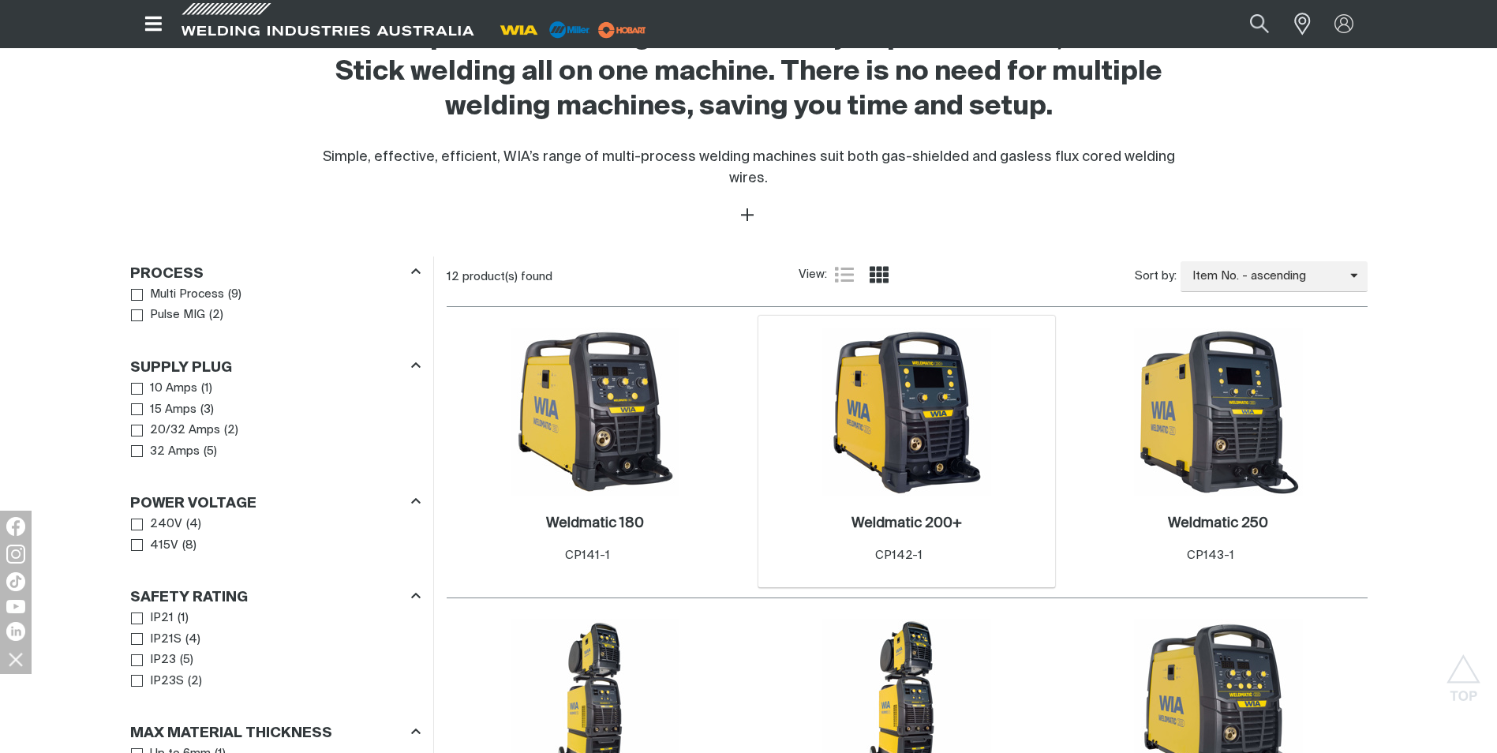
click at [923, 421] on img at bounding box center [906, 412] width 169 height 169
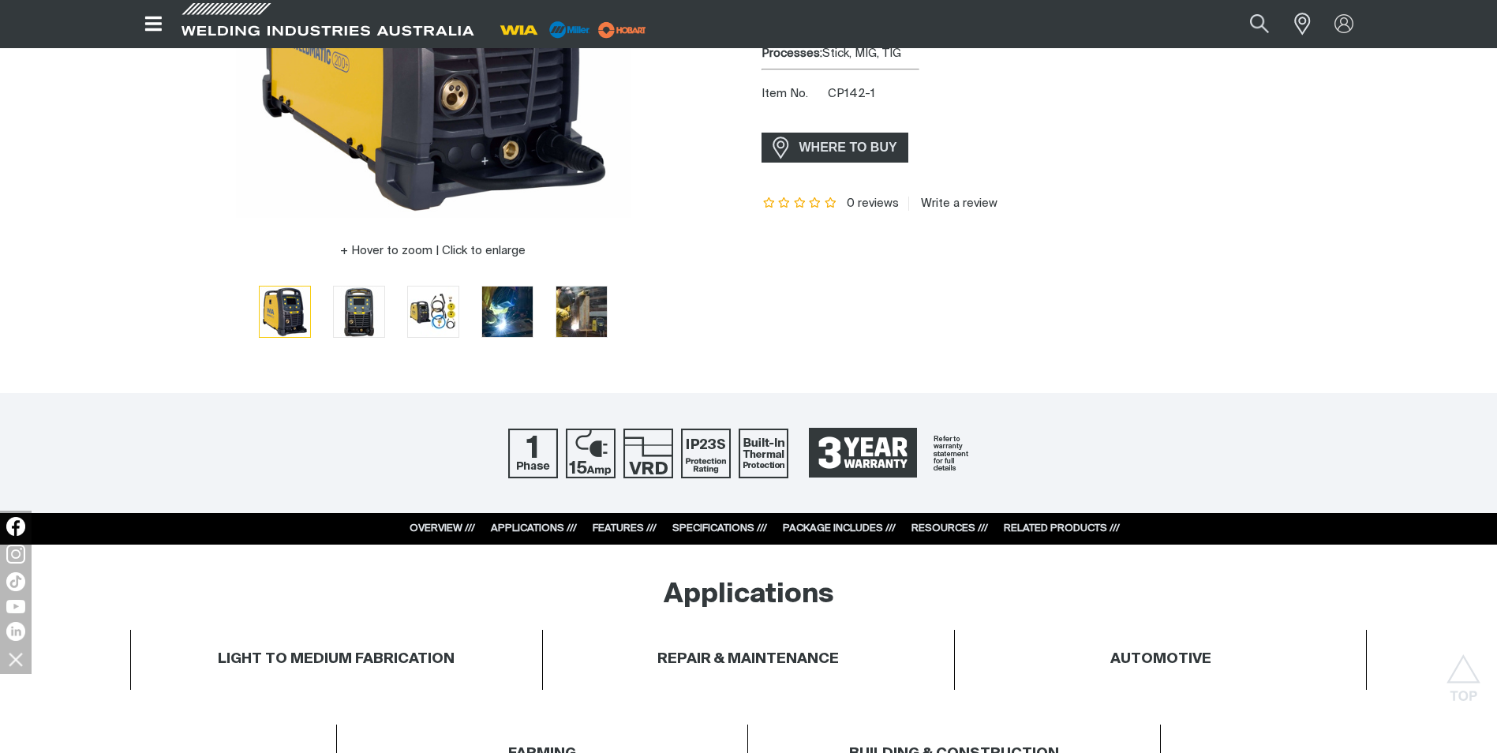
scroll to position [158, 0]
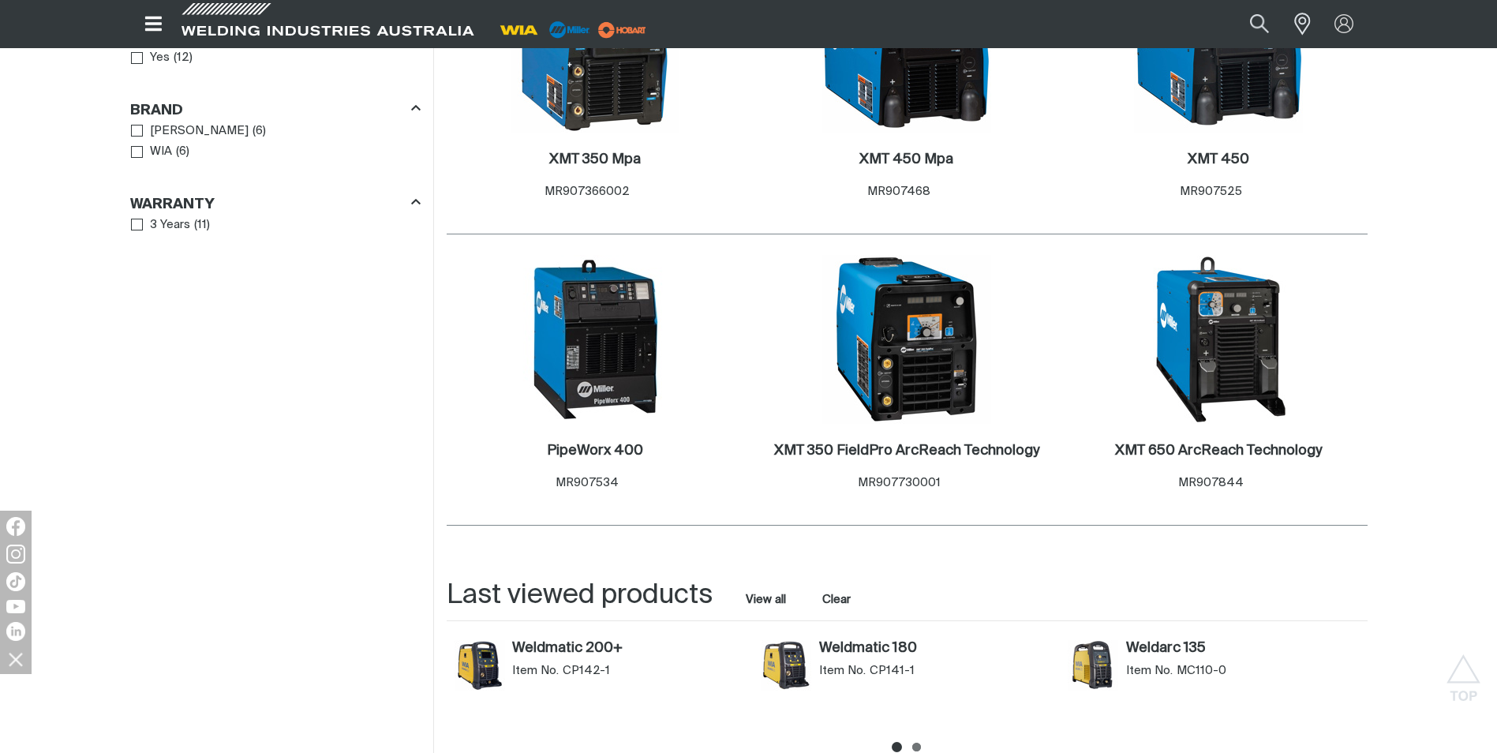
scroll to position [1974, 0]
